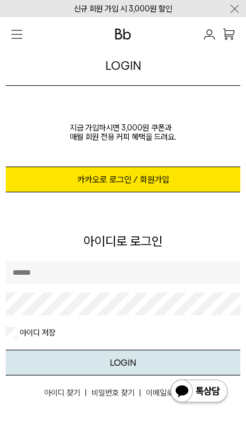
type input "**********"
click at [123, 363] on button "LOGIN" at bounding box center [123, 363] width 235 height 26
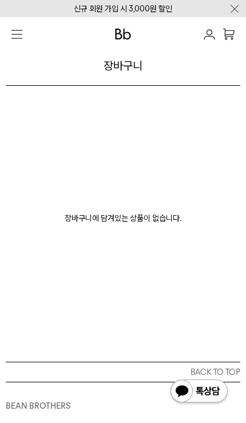
click at [15, 32] on img "button" at bounding box center [16, 34] width 11 height 9
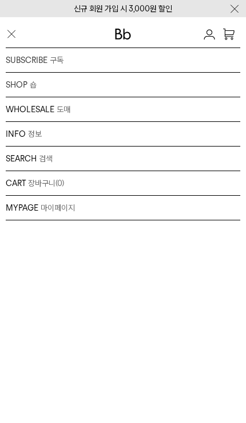
click at [83, 202] on div "MYPAGE 마이페이지" at bounding box center [123, 207] width 235 height 11
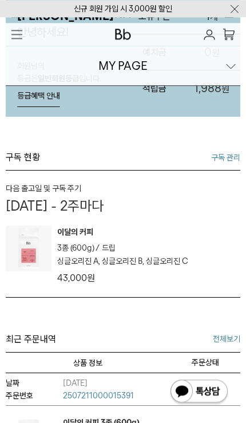
scroll to position [103, 0]
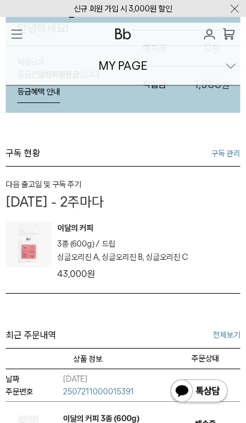
click at [226, 154] on link "구독 관리" at bounding box center [225, 153] width 29 height 13
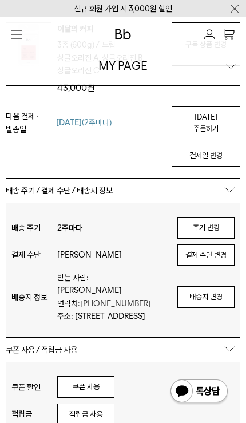
scroll to position [109, 0]
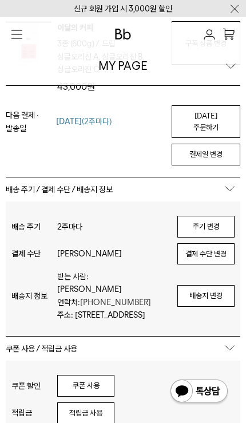
click at [210, 218] on button "주기 변경" at bounding box center [206, 227] width 57 height 22
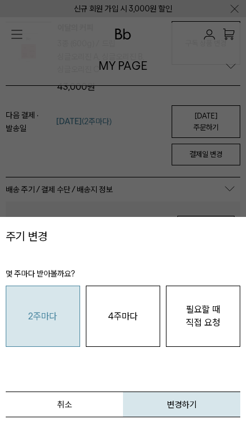
click at [116, 347] on button "4주마다" at bounding box center [123, 316] width 74 height 61
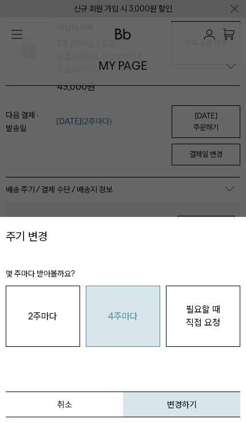
click at [170, 418] on button "변경하기" at bounding box center [181, 405] width 117 height 26
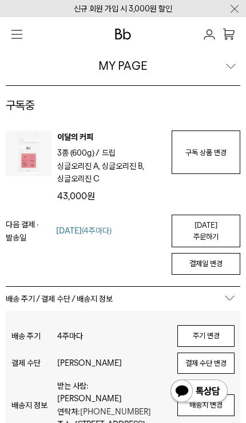
scroll to position [109, 0]
